Goal: Find specific page/section

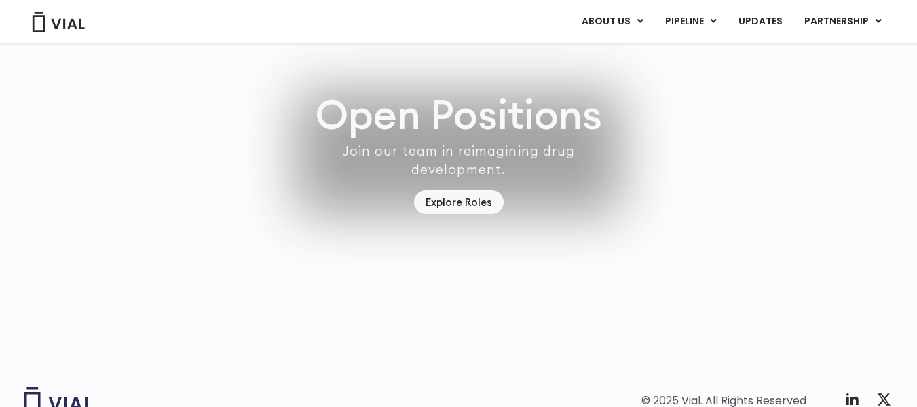
scroll to position [3940, 0]
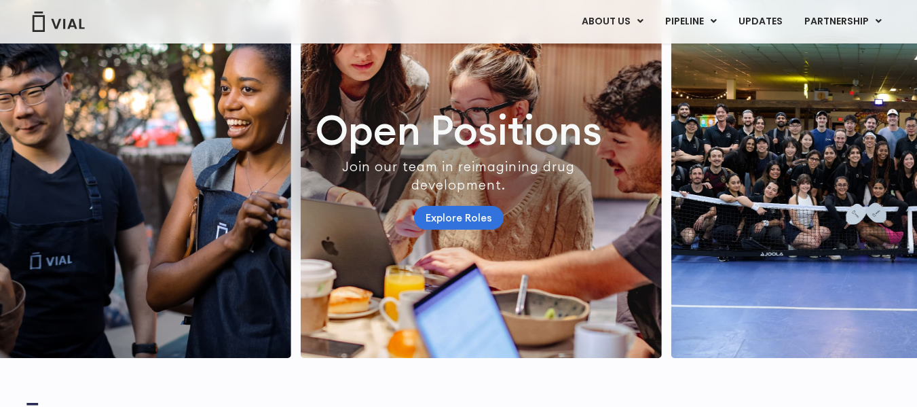
click at [447, 229] on link "Explore Roles" at bounding box center [459, 218] width 90 height 24
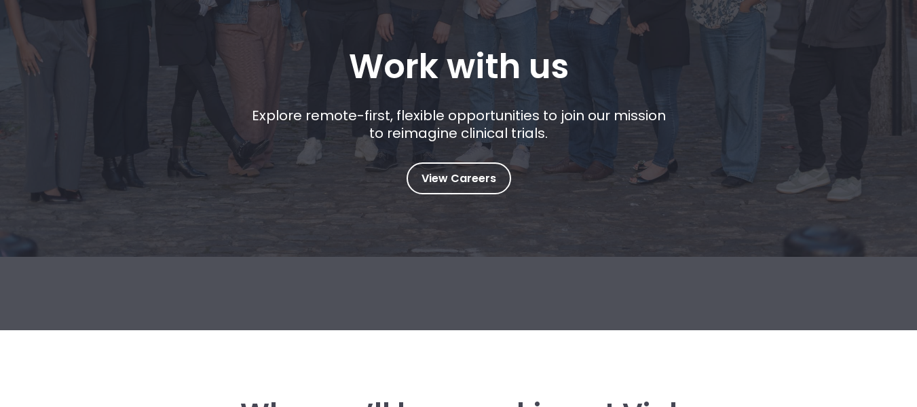
scroll to position [246, 0]
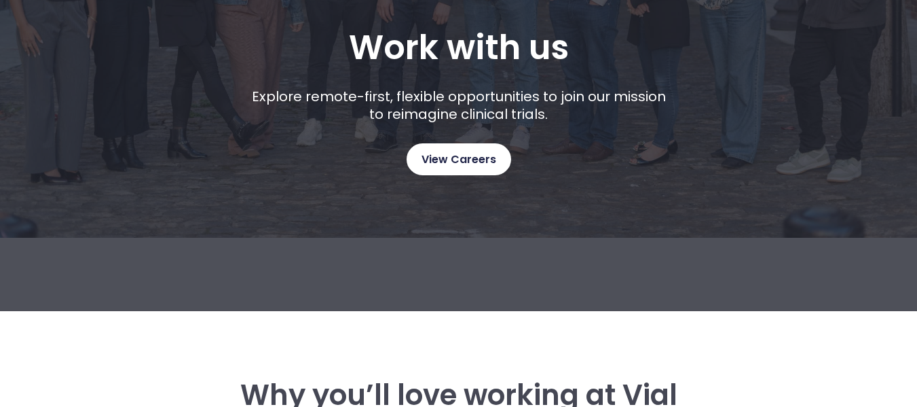
click at [449, 163] on span "View Careers" at bounding box center [459, 160] width 75 height 18
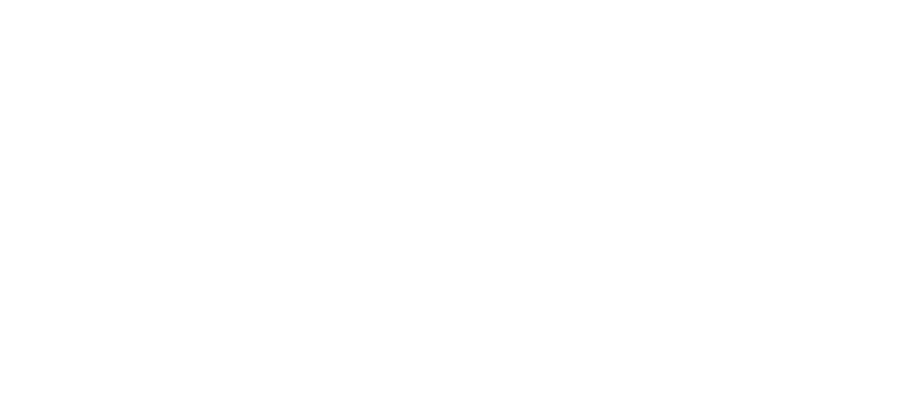
scroll to position [2110, 0]
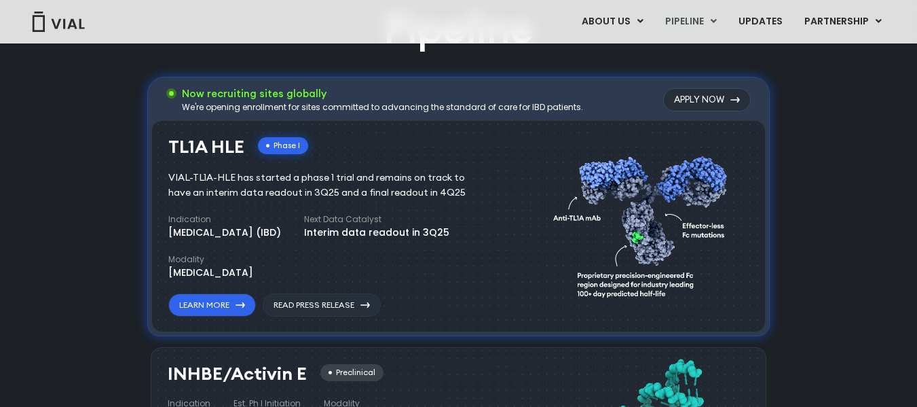
scroll to position [906, 0]
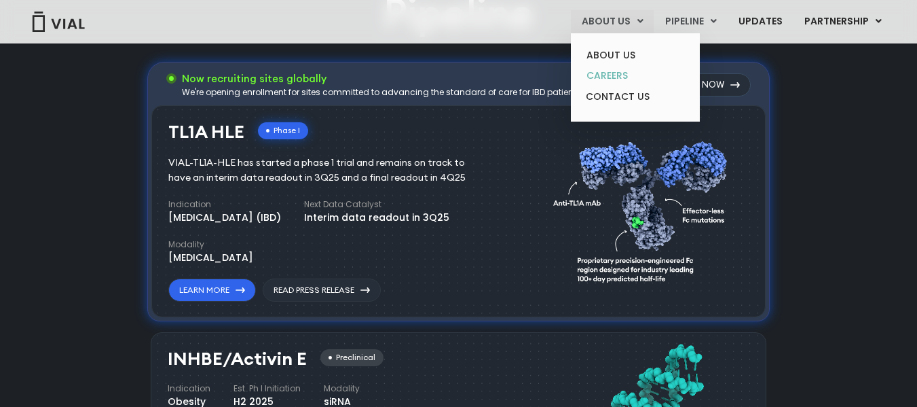
click at [627, 72] on link "CAREERS" at bounding box center [635, 75] width 119 height 21
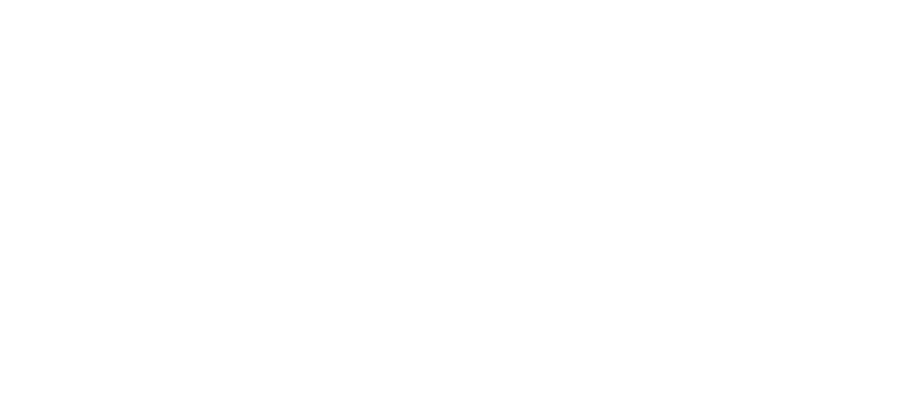
scroll to position [2136, 0]
